Goal: Answer question/provide support

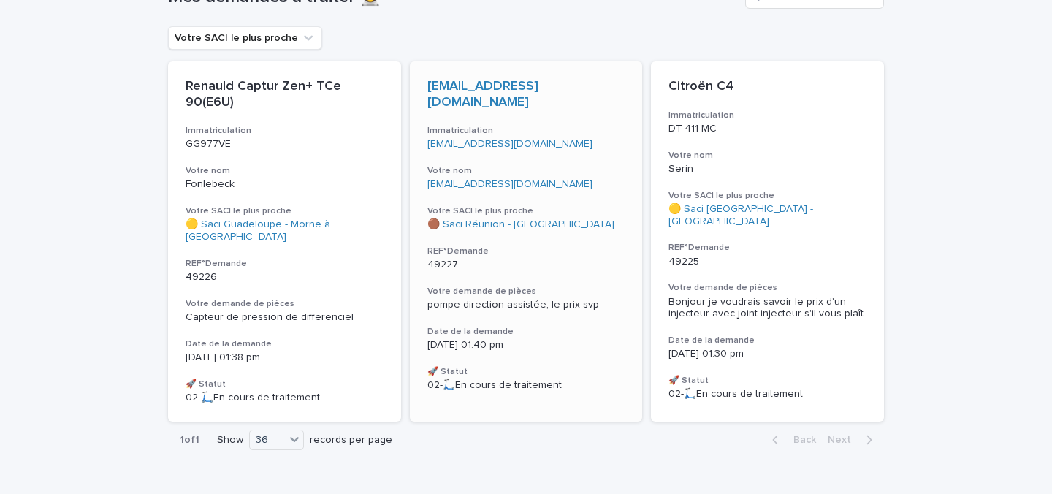
scroll to position [62, 0]
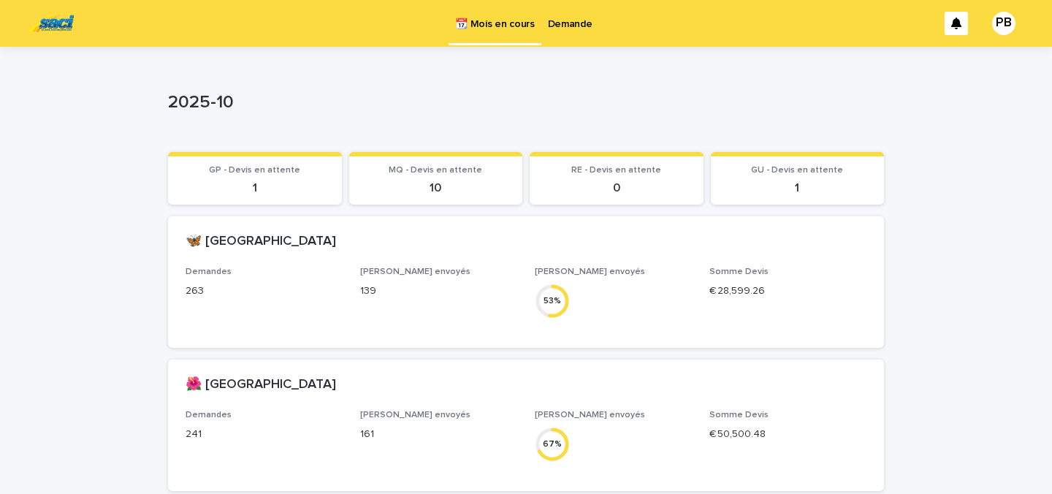
click at [565, 24] on p "Demande" at bounding box center [570, 15] width 45 height 31
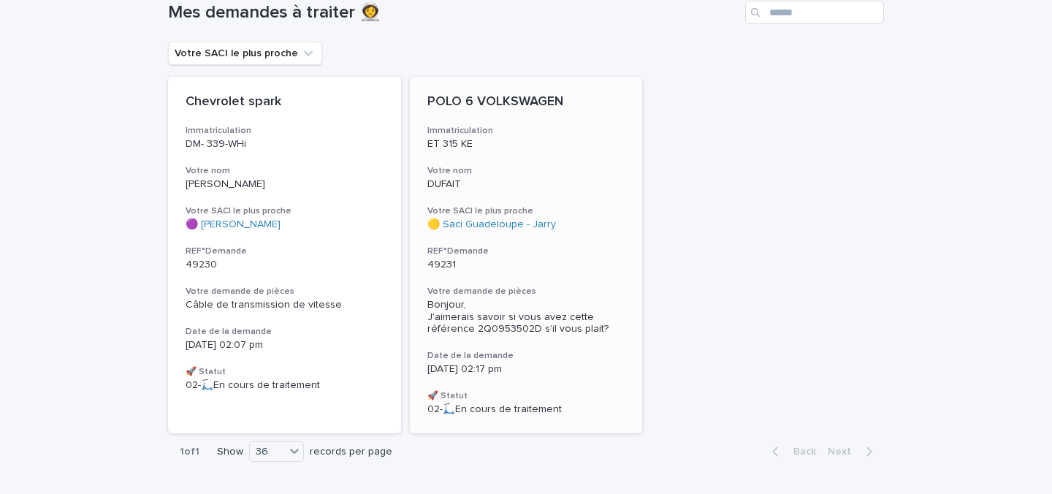
scroll to position [125, 0]
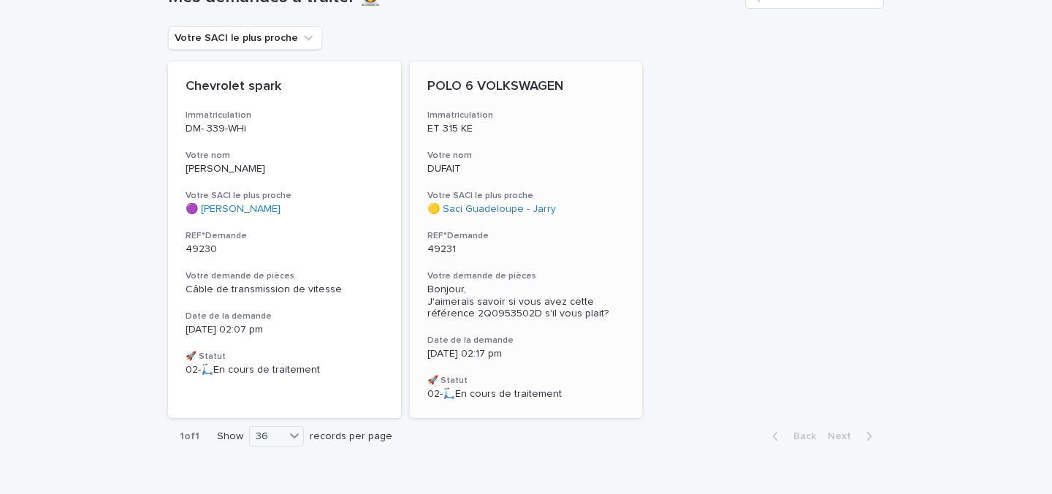
click at [566, 346] on div "[DATE] 02:17 pm" at bounding box center [526, 352] width 198 height 15
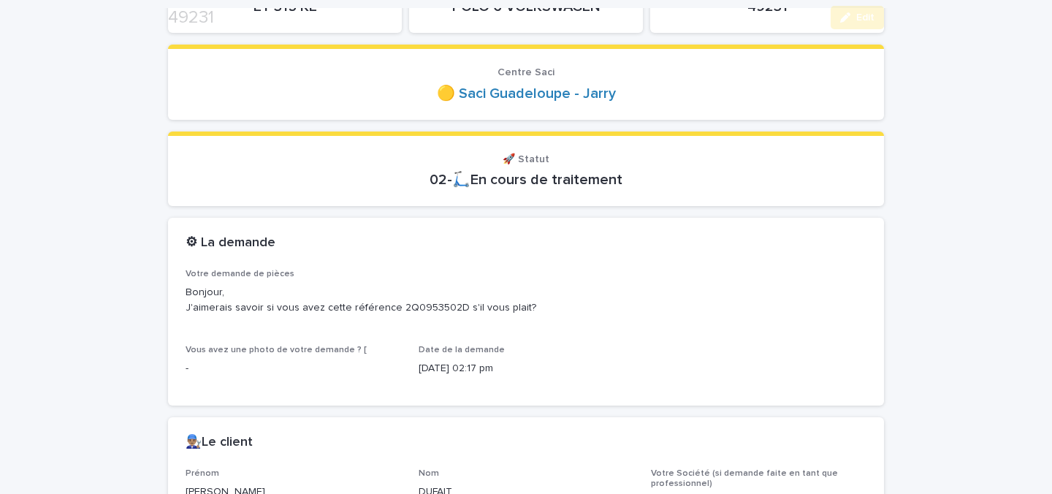
scroll to position [250, 0]
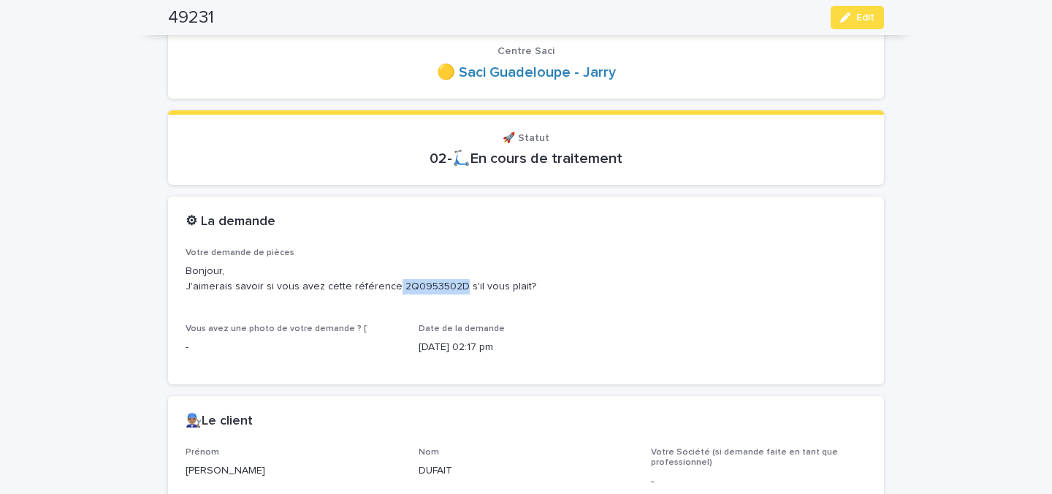
drag, startPoint x: 385, startPoint y: 287, endPoint x: 447, endPoint y: 286, distance: 62.1
click at [447, 286] on p "Bonjour, J'aimerais savoir si vous avez cette référence 2Q0953502D s'il vous pl…" at bounding box center [526, 279] width 681 height 31
copy p "2Q0953502D"
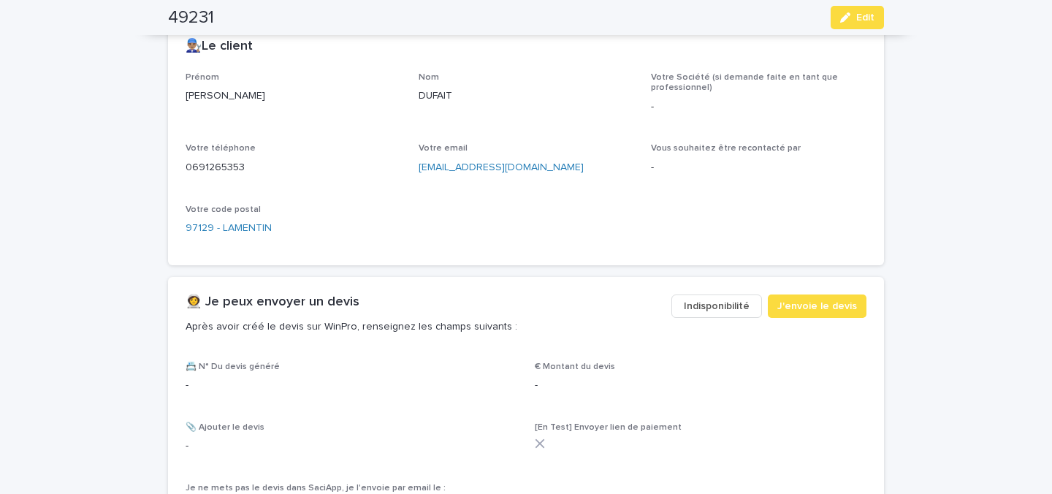
scroll to position [812, 0]
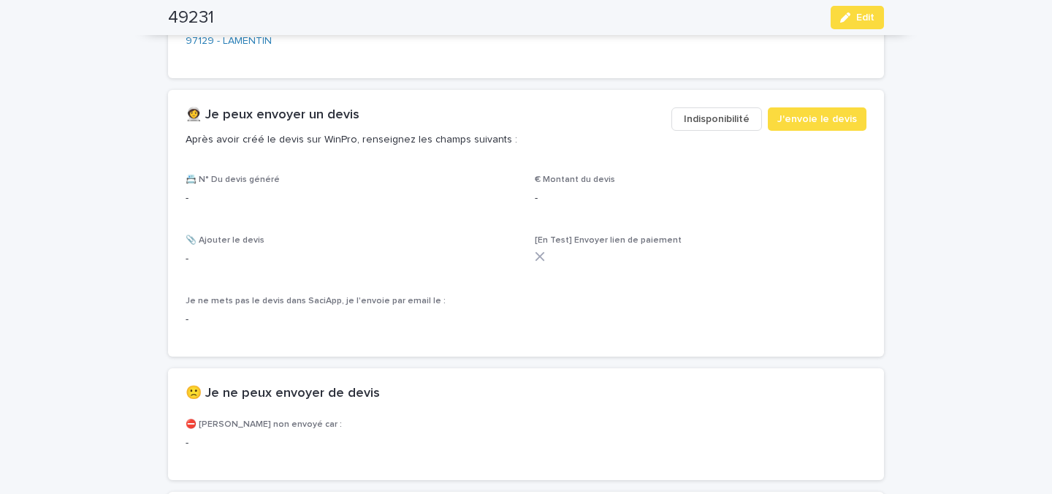
click at [694, 122] on span "Indisponibilité" at bounding box center [717, 119] width 66 height 15
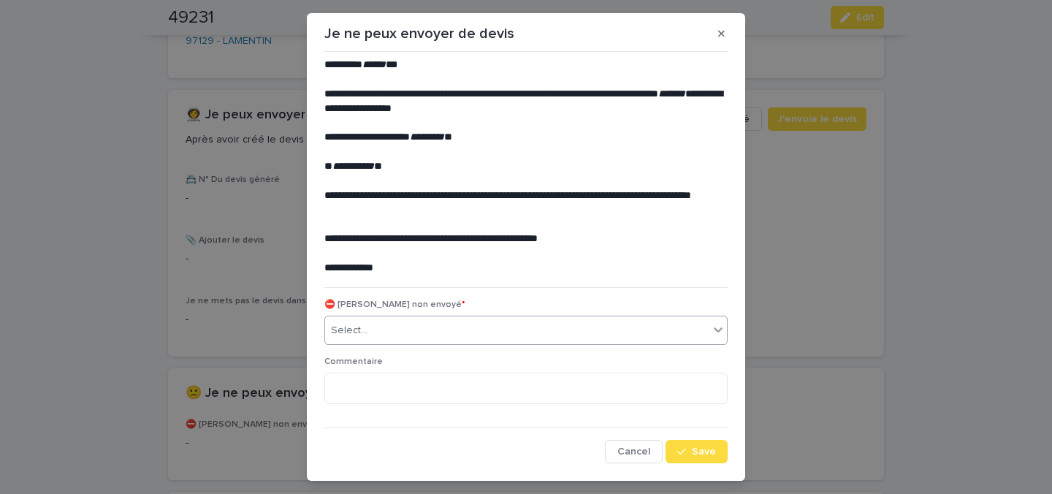
click at [435, 331] on div "Select..." at bounding box center [517, 330] width 384 height 24
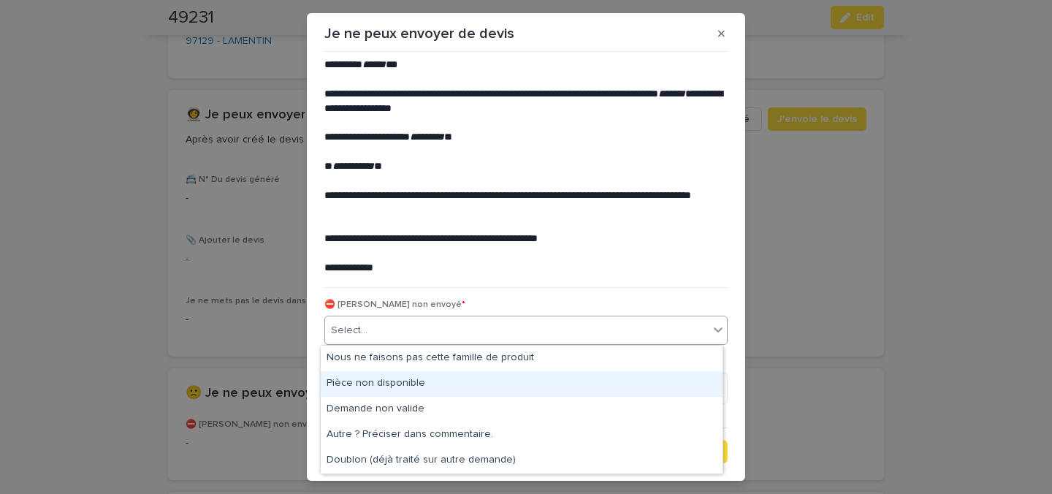
click at [419, 376] on div "Pièce non disponible" at bounding box center [522, 384] width 402 height 26
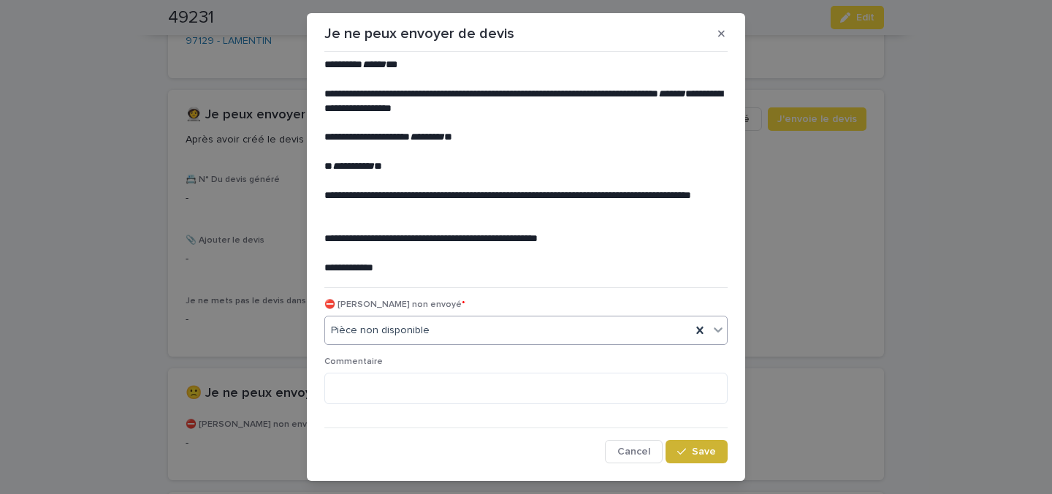
drag, startPoint x: 693, startPoint y: 452, endPoint x: 556, endPoint y: 348, distance: 172.0
click at [692, 449] on span "Save" at bounding box center [704, 451] width 24 height 10
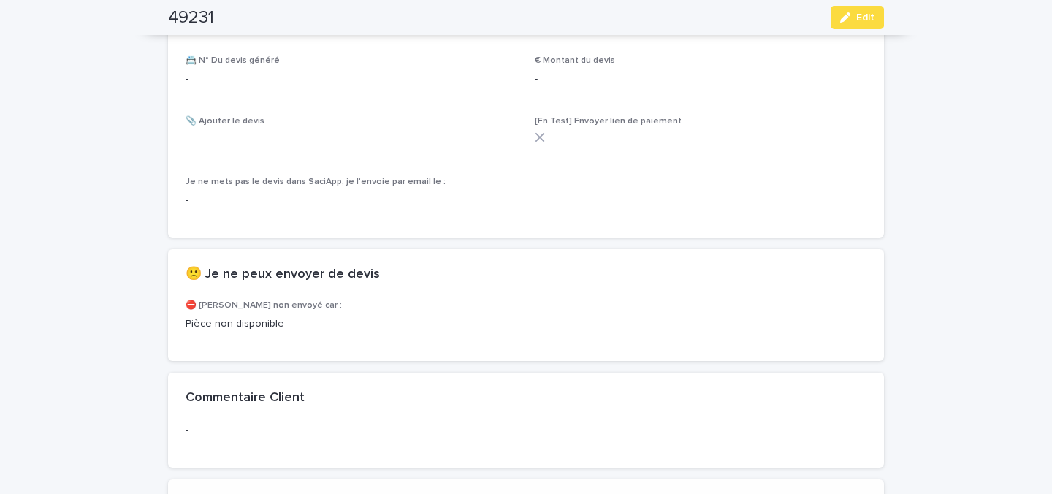
scroll to position [977, 0]
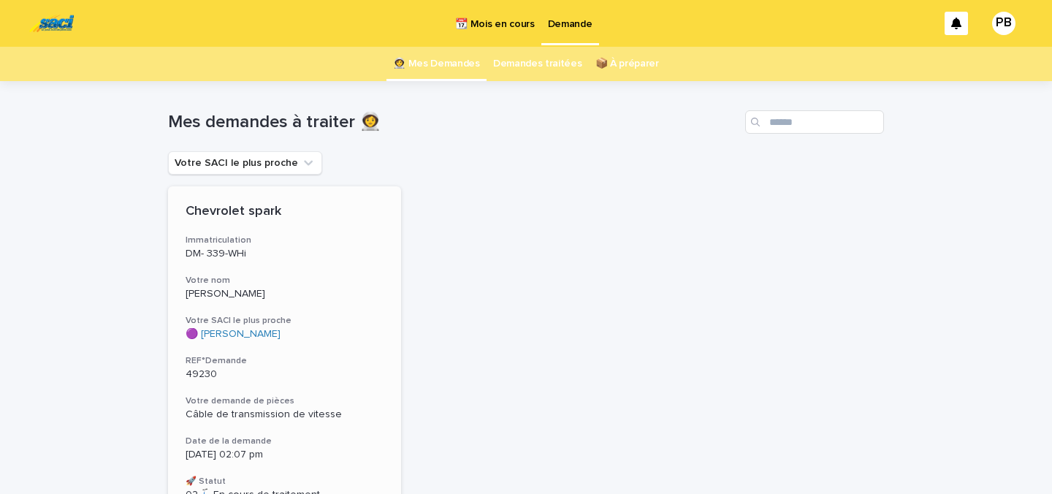
click at [373, 302] on div "Chevrolet spark Immatriculation DM- 339-WHi Votre nom [PERSON_NAME] de melo Vot…" at bounding box center [284, 352] width 233 height 332
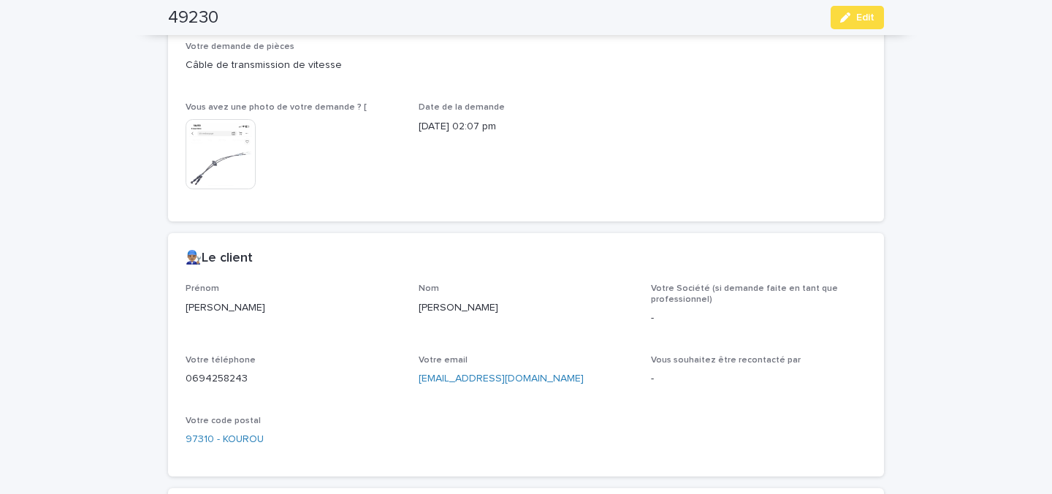
scroll to position [562, 0]
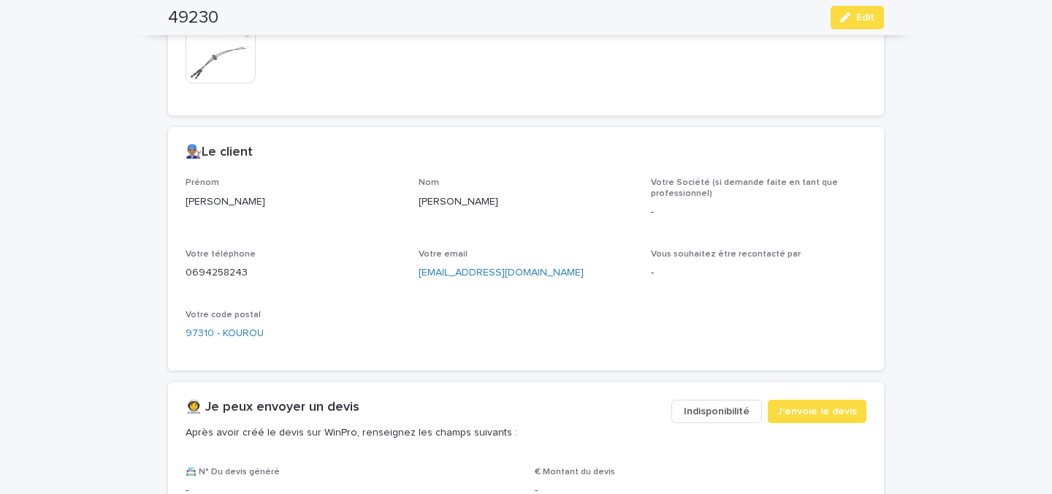
click at [723, 407] on span "Indisponibilité" at bounding box center [717, 411] width 66 height 15
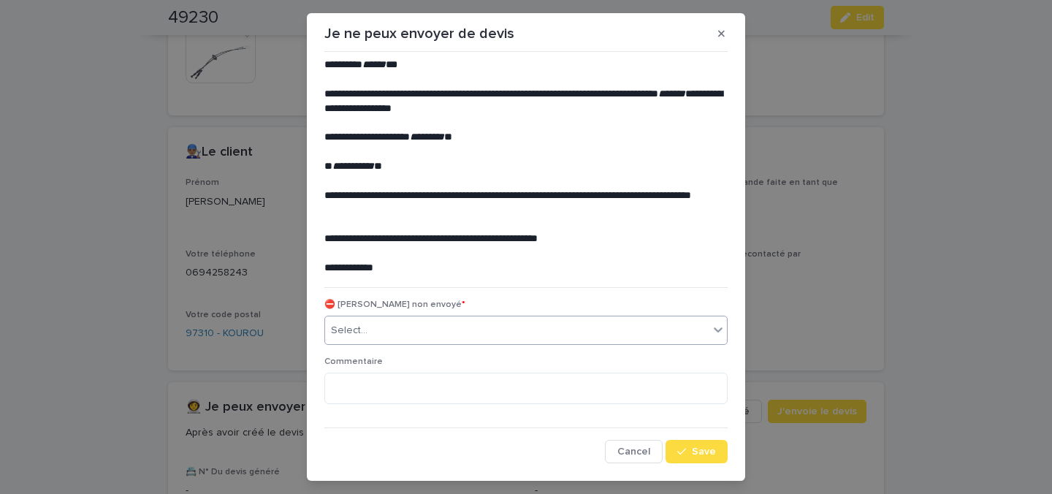
click at [440, 329] on div "Select..." at bounding box center [517, 330] width 384 height 24
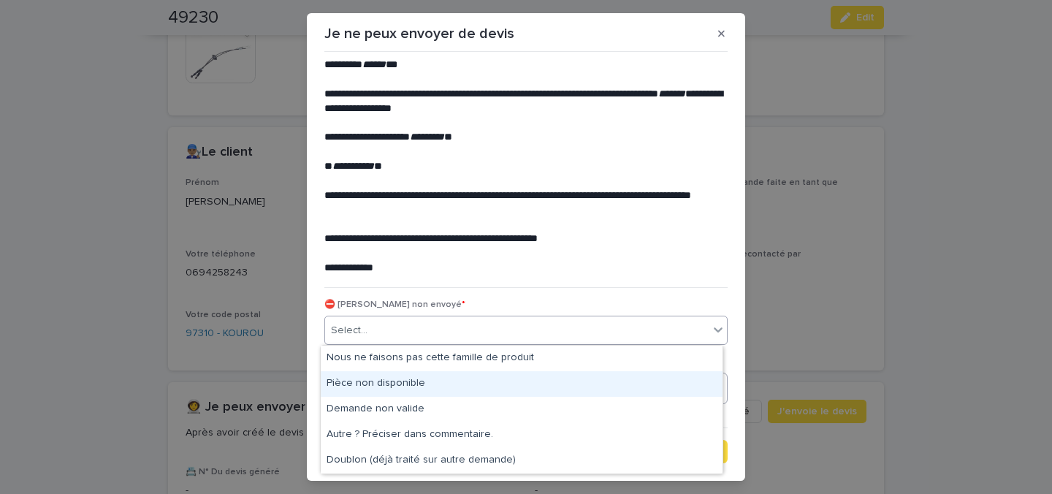
drag, startPoint x: 412, startPoint y: 383, endPoint x: 419, endPoint y: 384, distance: 7.3
click at [416, 383] on div "Pièce non disponible" at bounding box center [522, 384] width 402 height 26
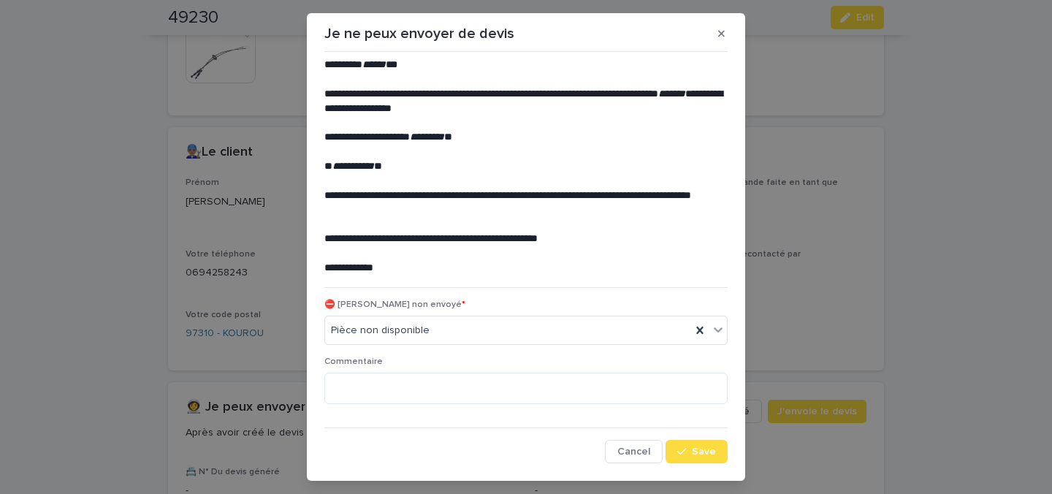
drag, startPoint x: 704, startPoint y: 446, endPoint x: 381, endPoint y: 228, distance: 389.8
click at [703, 443] on button "Save" at bounding box center [696, 451] width 62 height 23
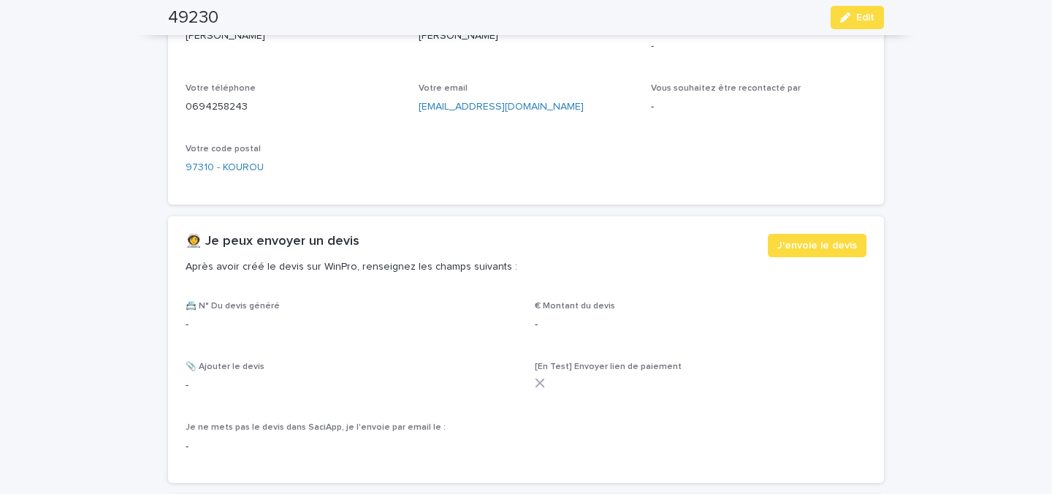
scroll to position [749, 0]
